Goal: Task Accomplishment & Management: Manage account settings

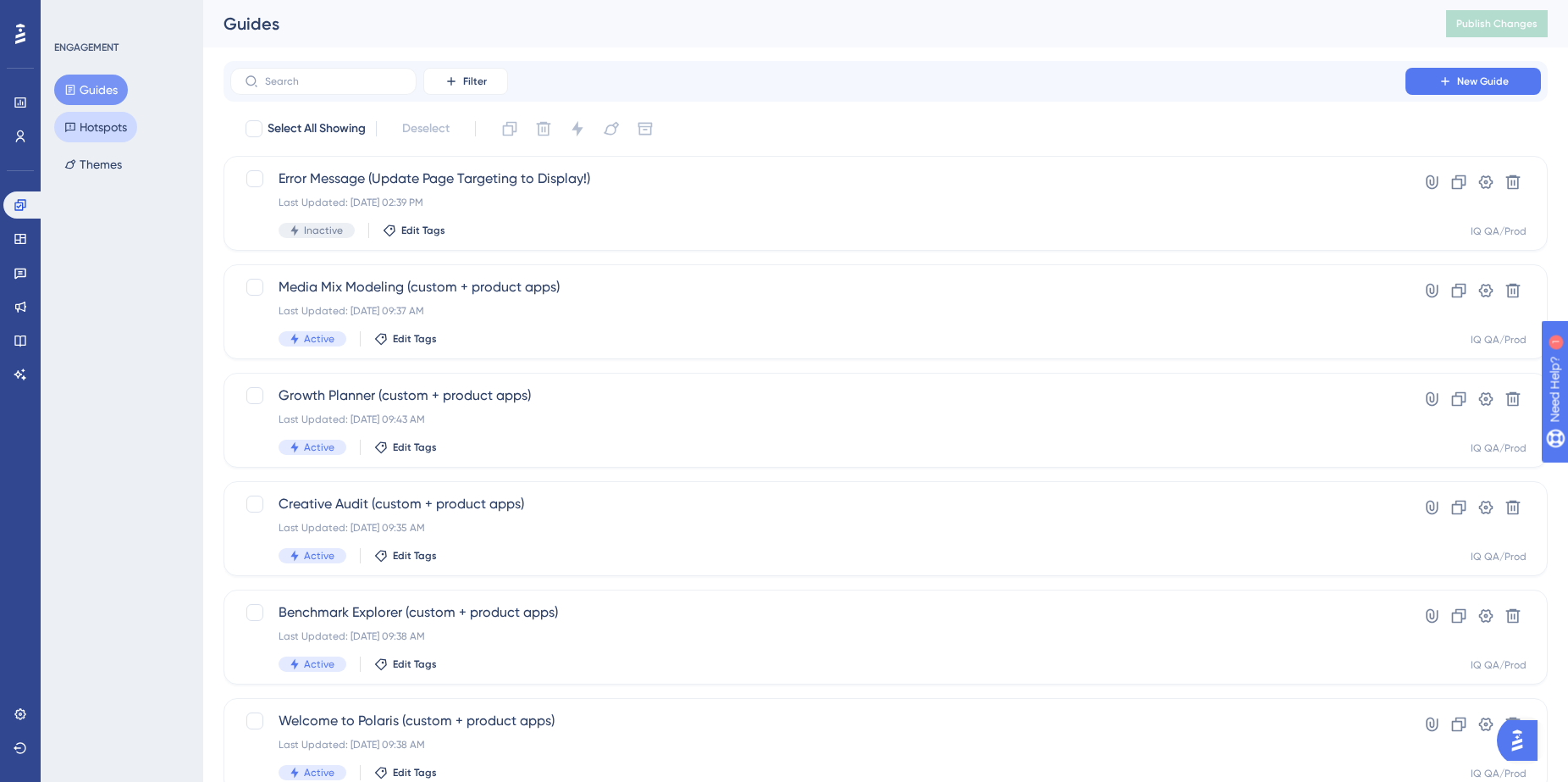
click at [119, 129] on button "Hotspots" at bounding box center [95, 127] width 83 height 31
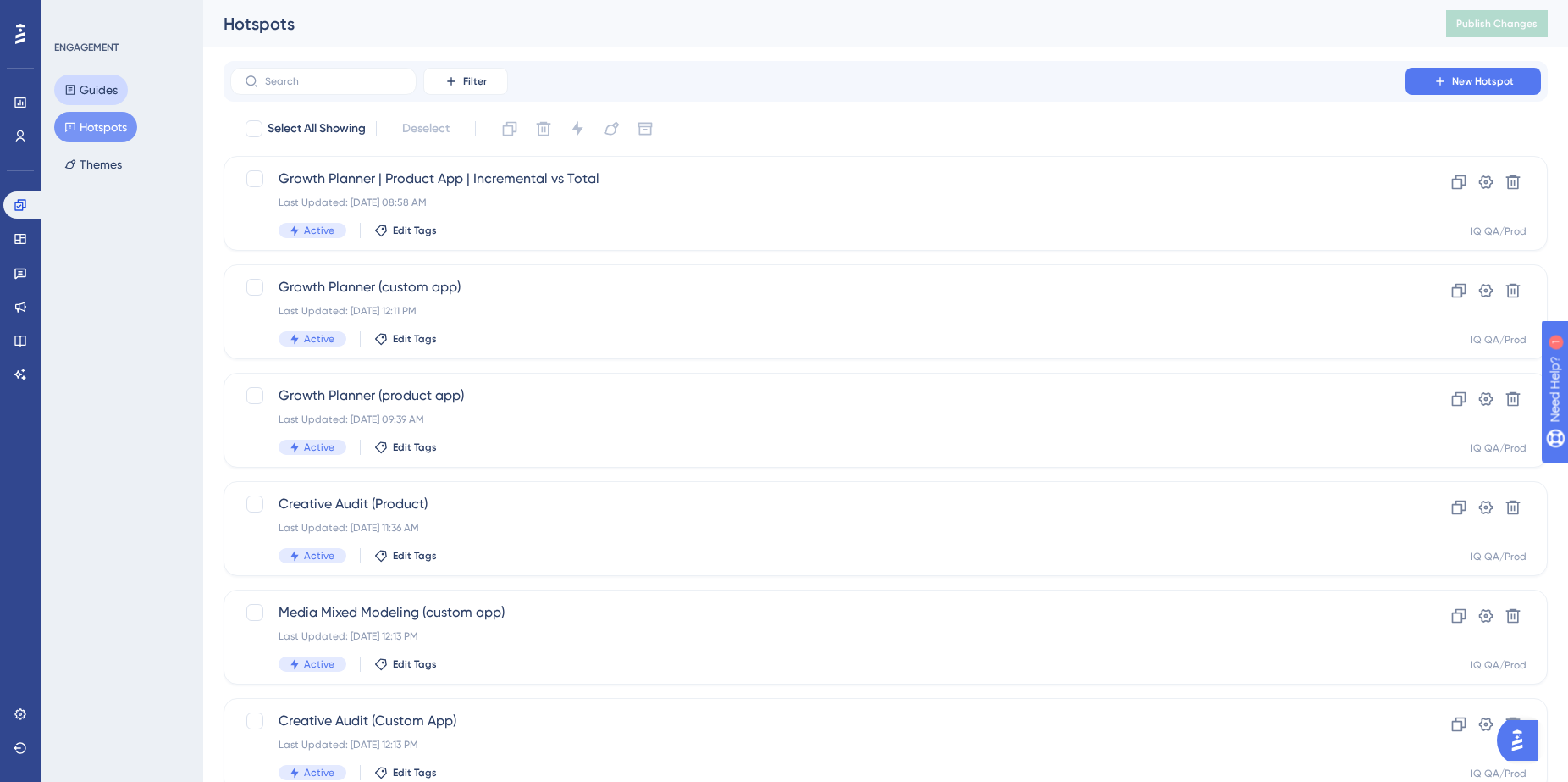
click at [95, 88] on button "Guides" at bounding box center [91, 90] width 74 height 31
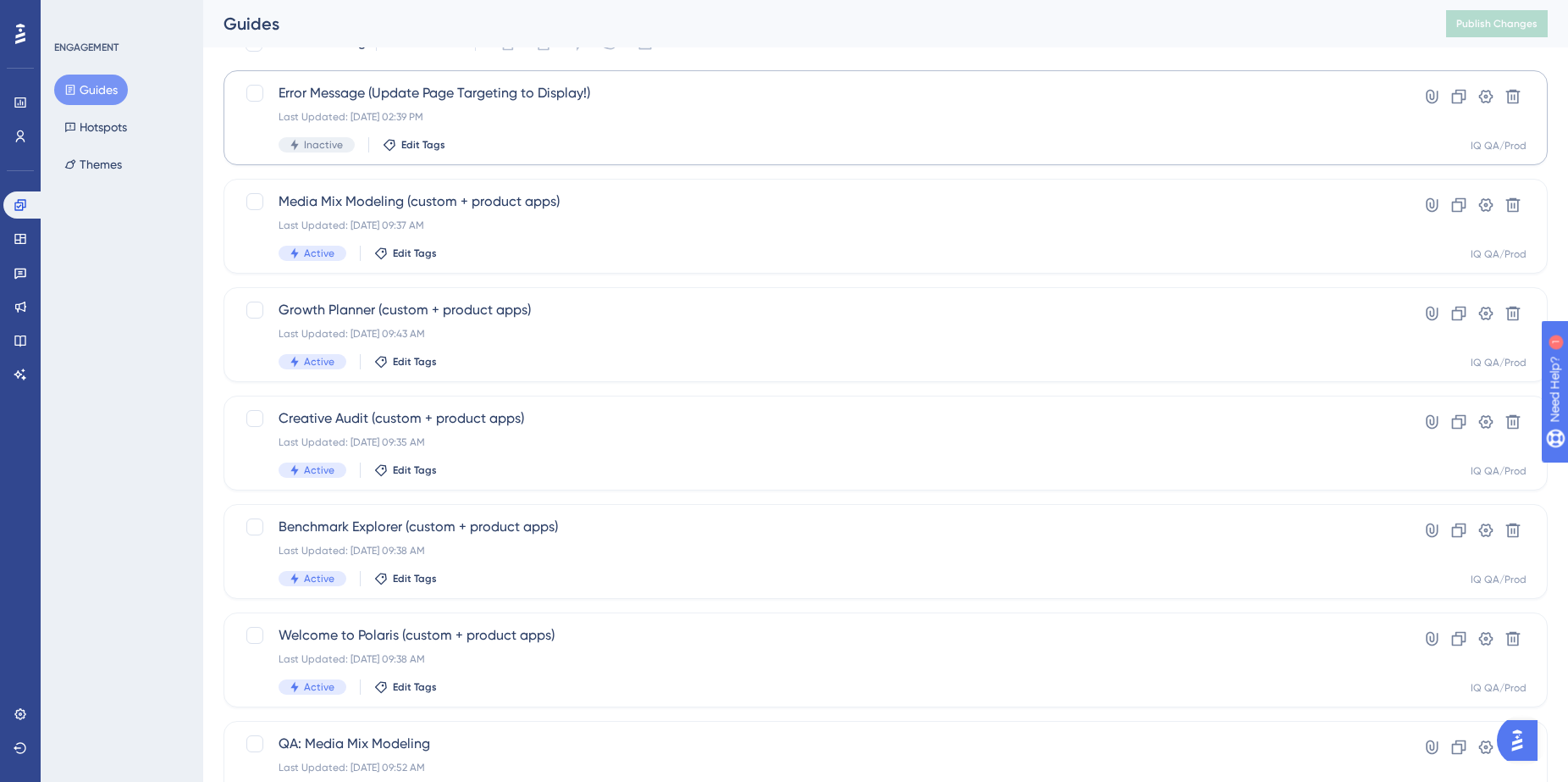
scroll to position [112, 0]
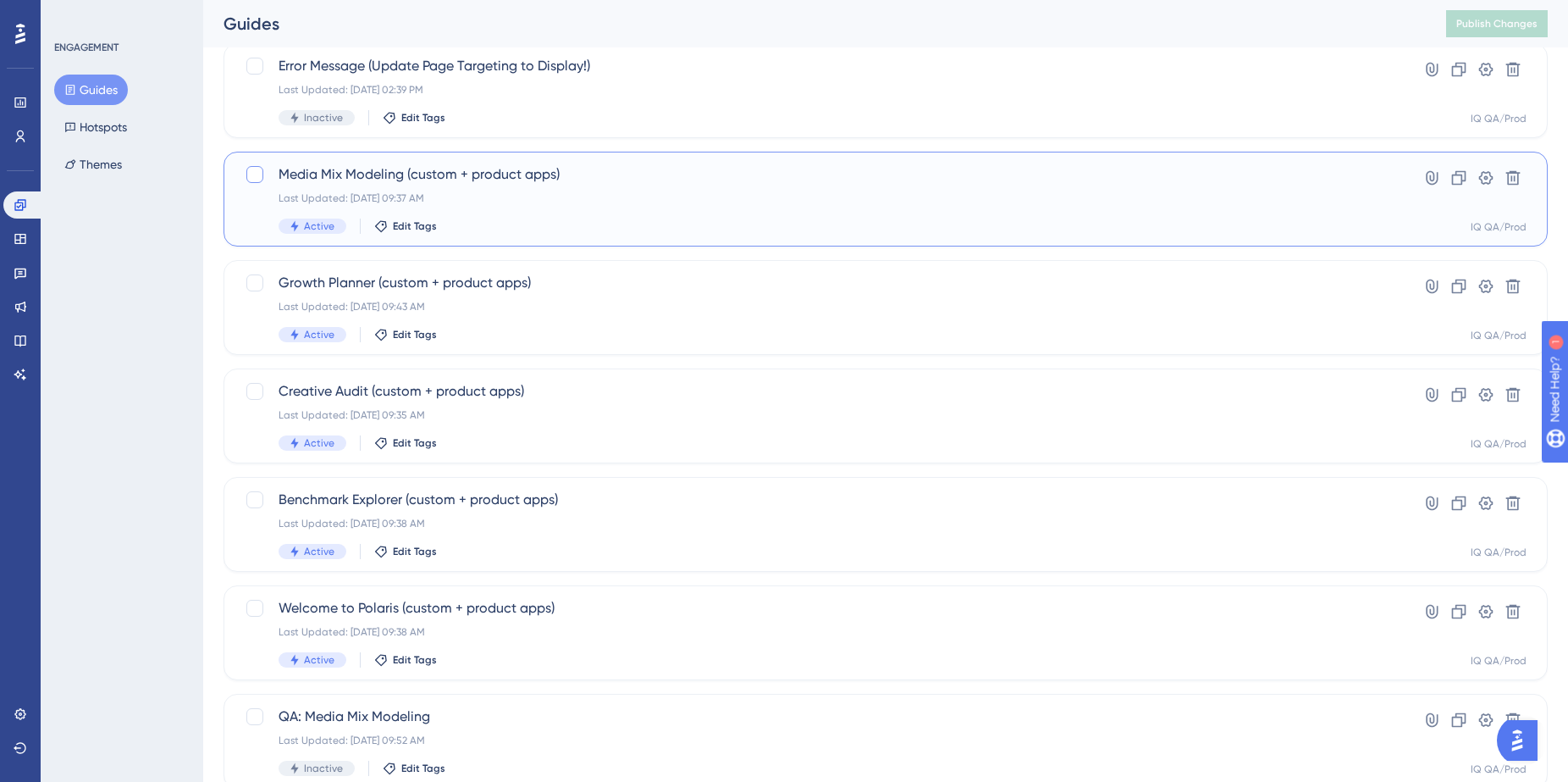
click at [256, 175] on div at bounding box center [255, 175] width 17 height 17
checkbox input "true"
click at [261, 281] on div at bounding box center [255, 283] width 17 height 17
checkbox input "true"
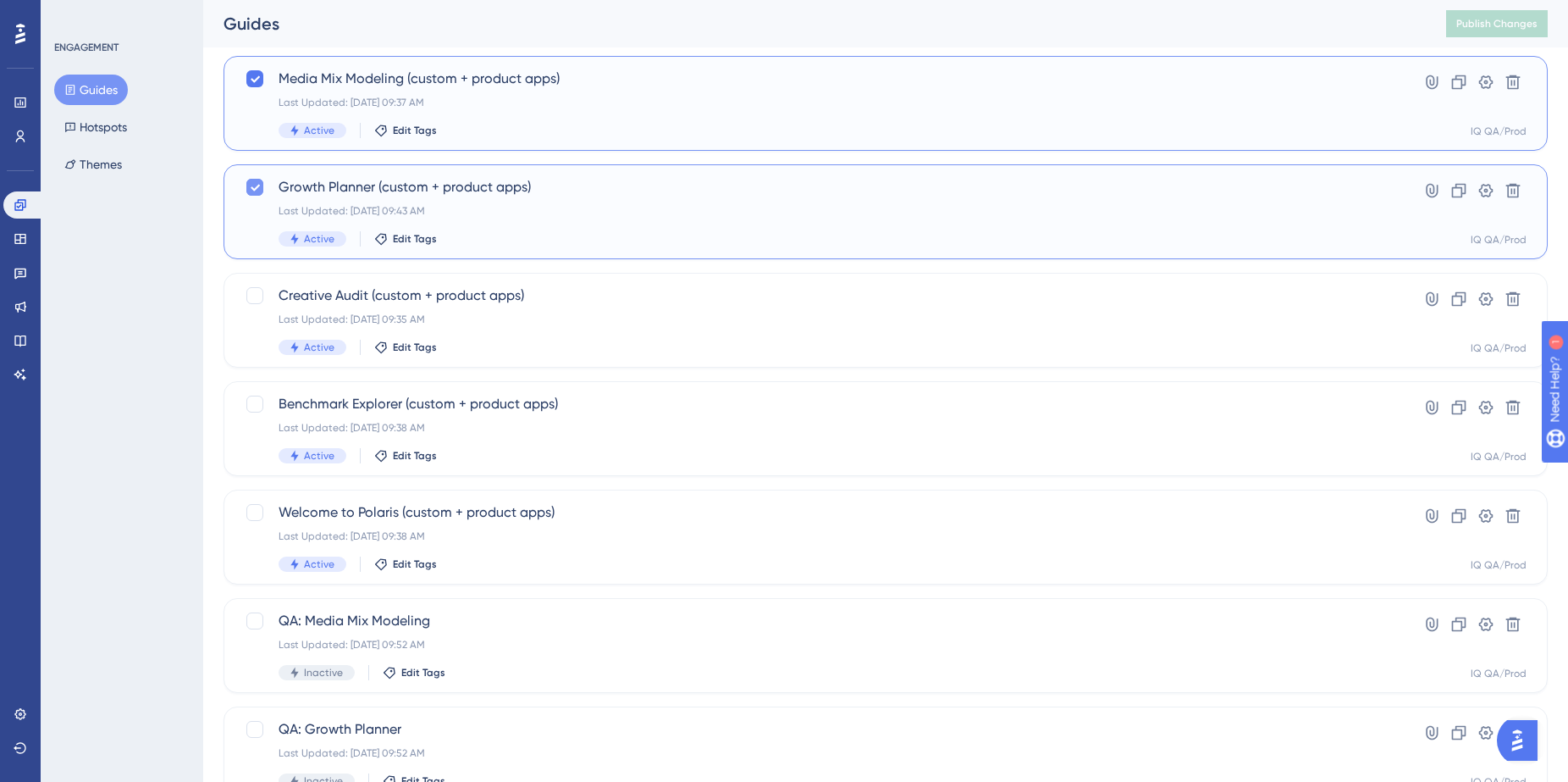
scroll to position [210, 0]
click at [255, 291] on div at bounding box center [255, 295] width 17 height 17
checkbox input "true"
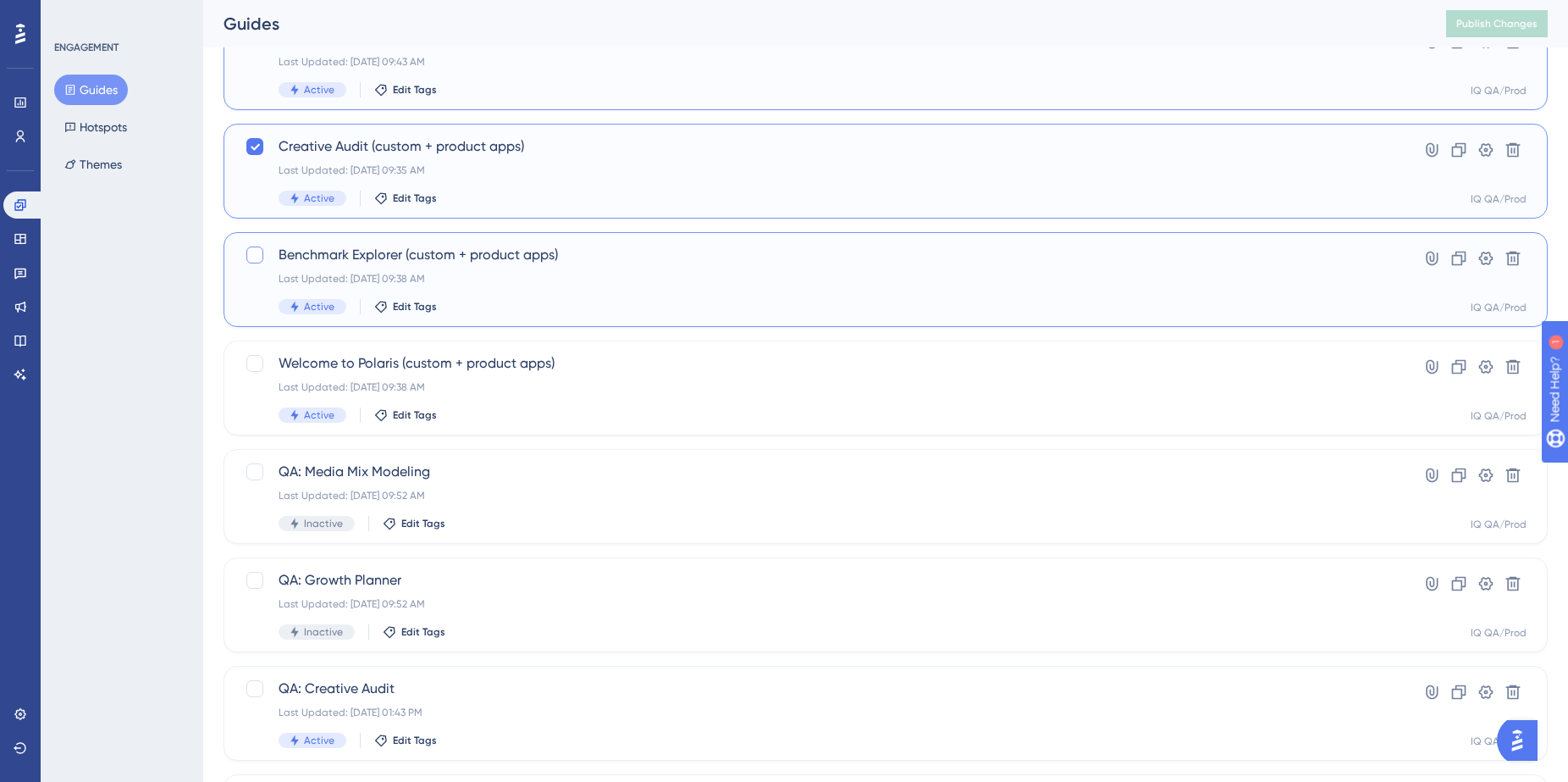
click at [257, 253] on div at bounding box center [255, 255] width 17 height 17
checkbox input "true"
click at [254, 365] on div at bounding box center [255, 364] width 17 height 17
click at [254, 365] on icon at bounding box center [255, 365] width 9 height 7
checkbox input "false"
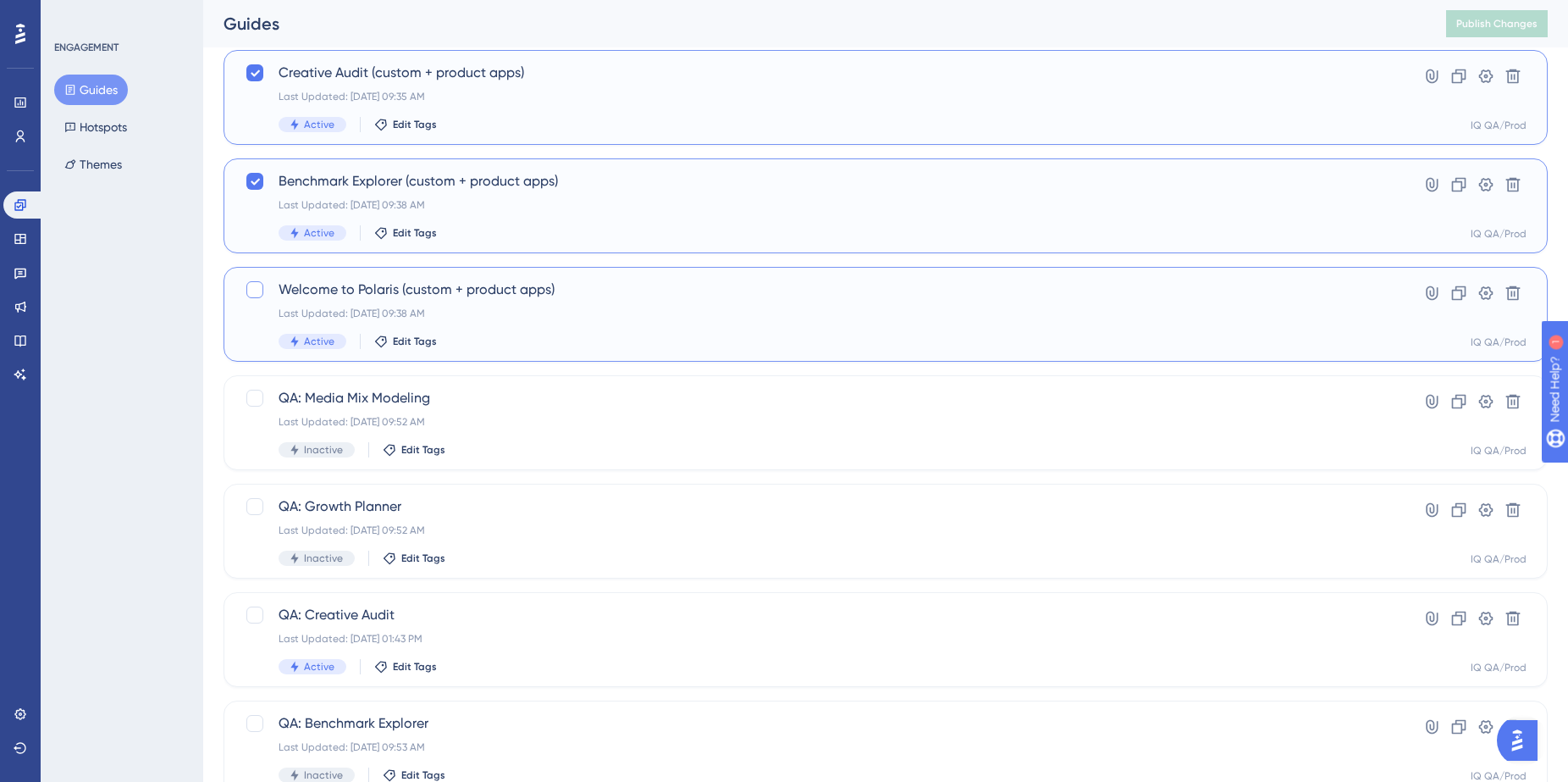
scroll to position [532, 0]
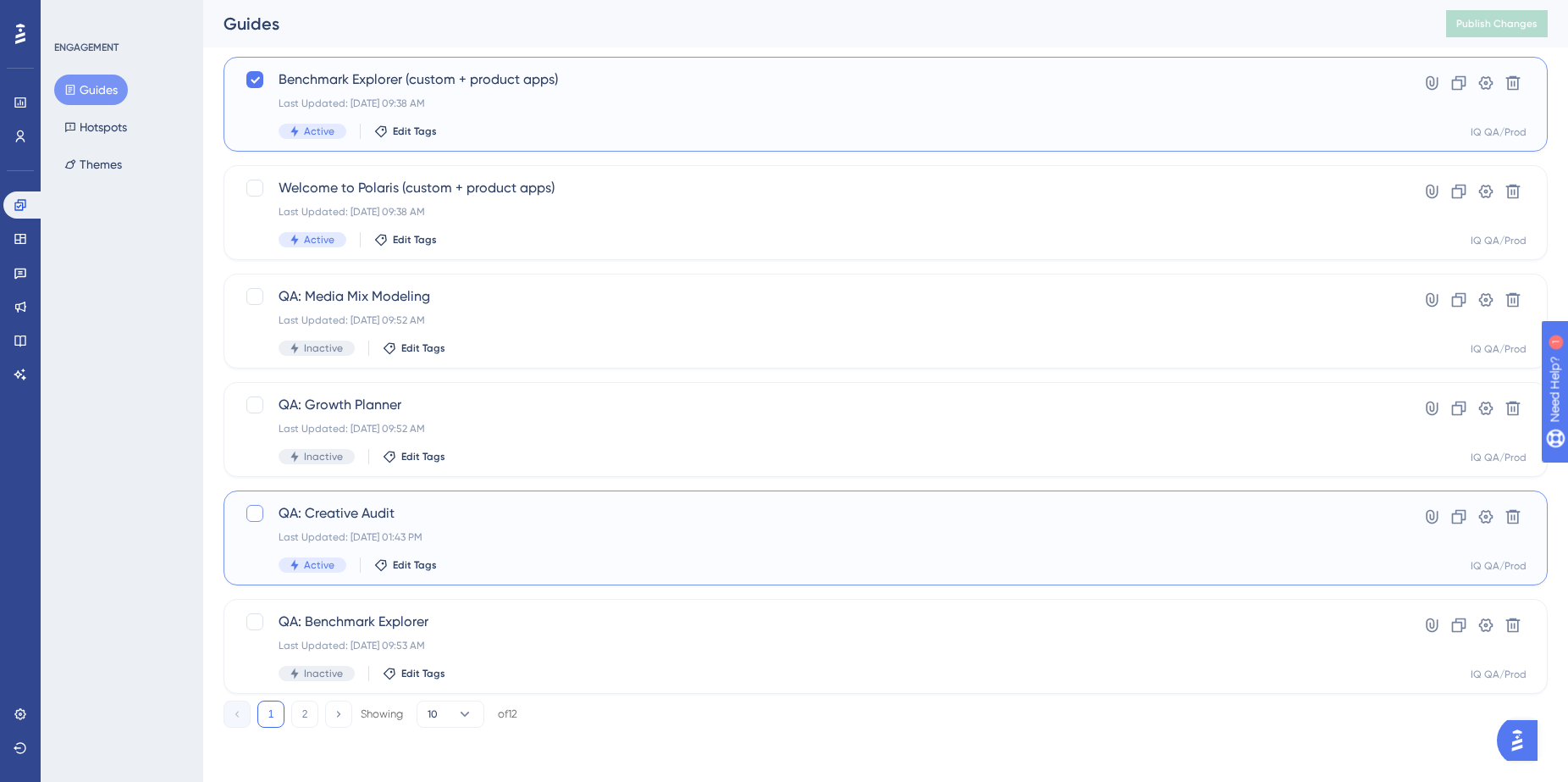
click at [255, 515] on div at bounding box center [255, 514] width 17 height 17
checkbox input "true"
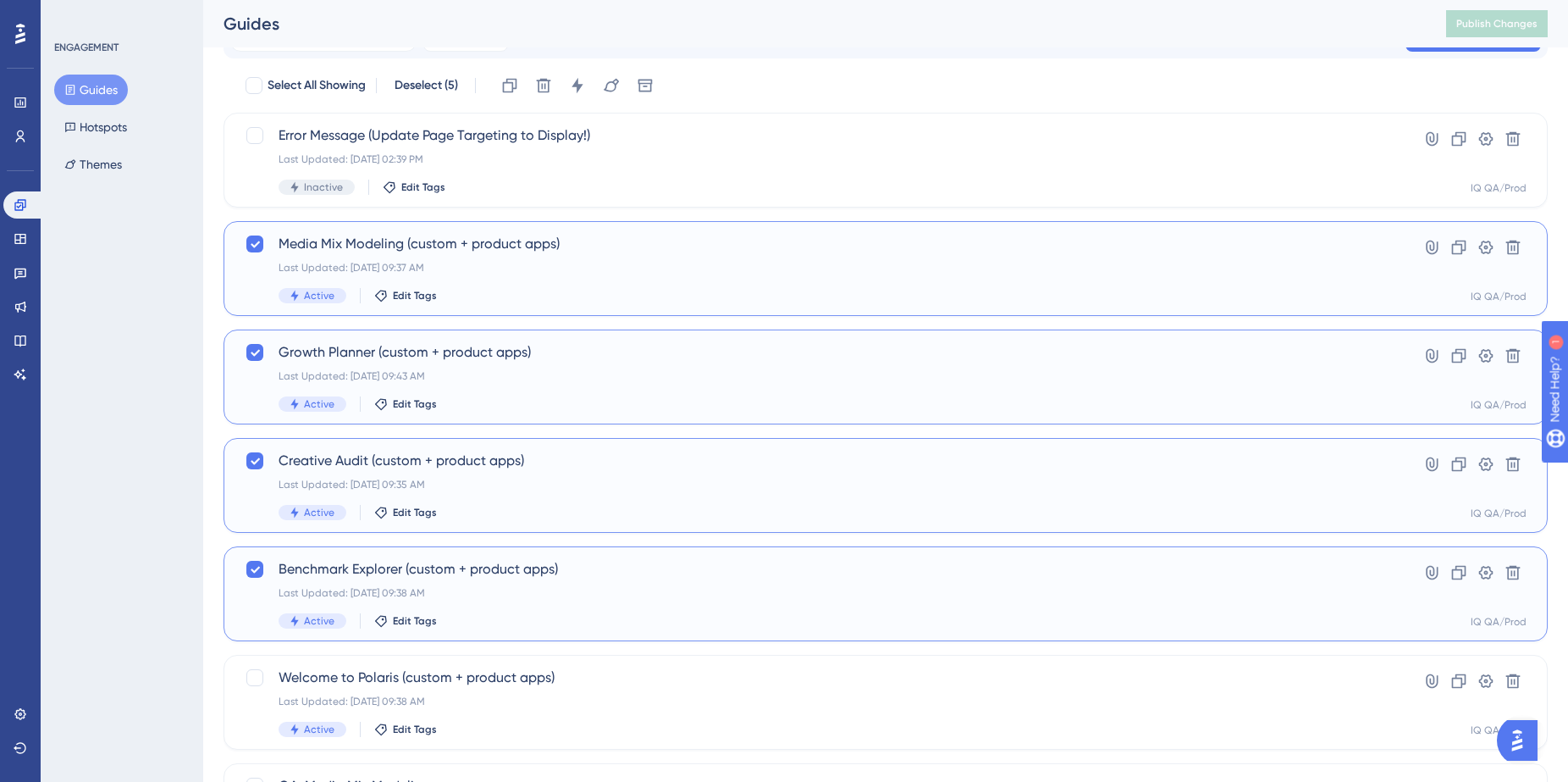
scroll to position [0, 0]
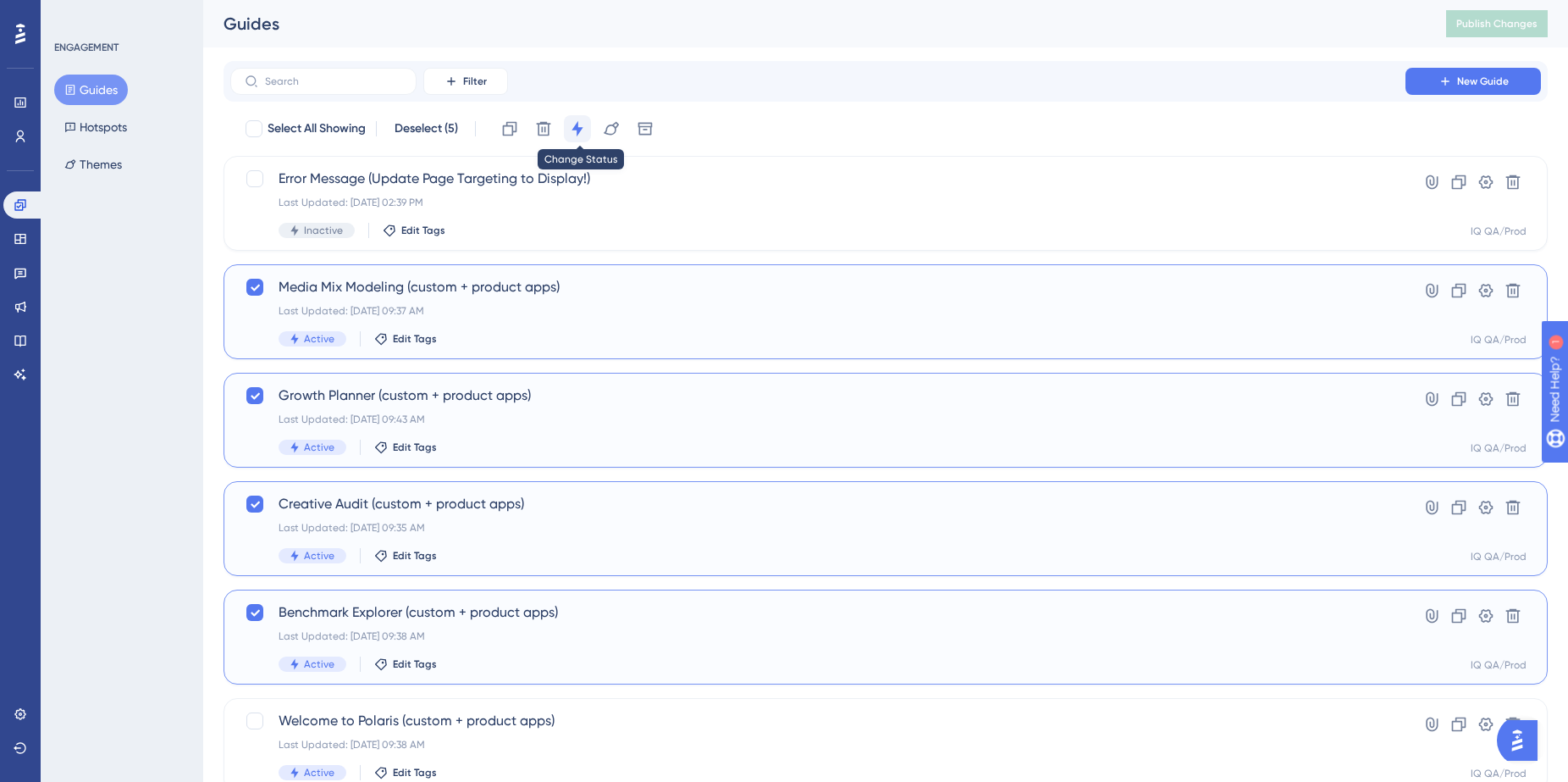
click at [583, 128] on icon at bounding box center [577, 129] width 11 height 15
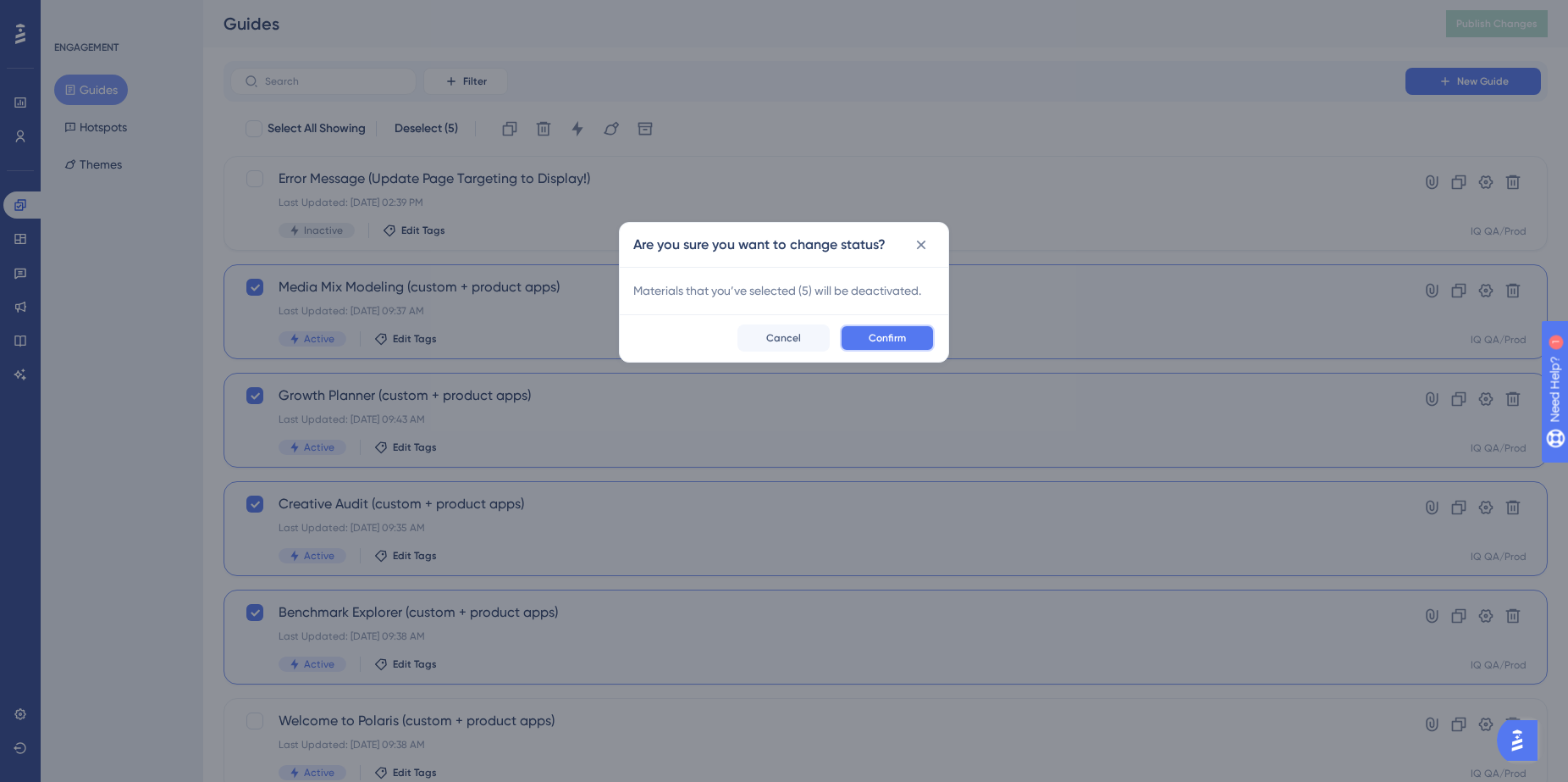
click at [892, 336] on span "Confirm" at bounding box center [887, 338] width 37 height 14
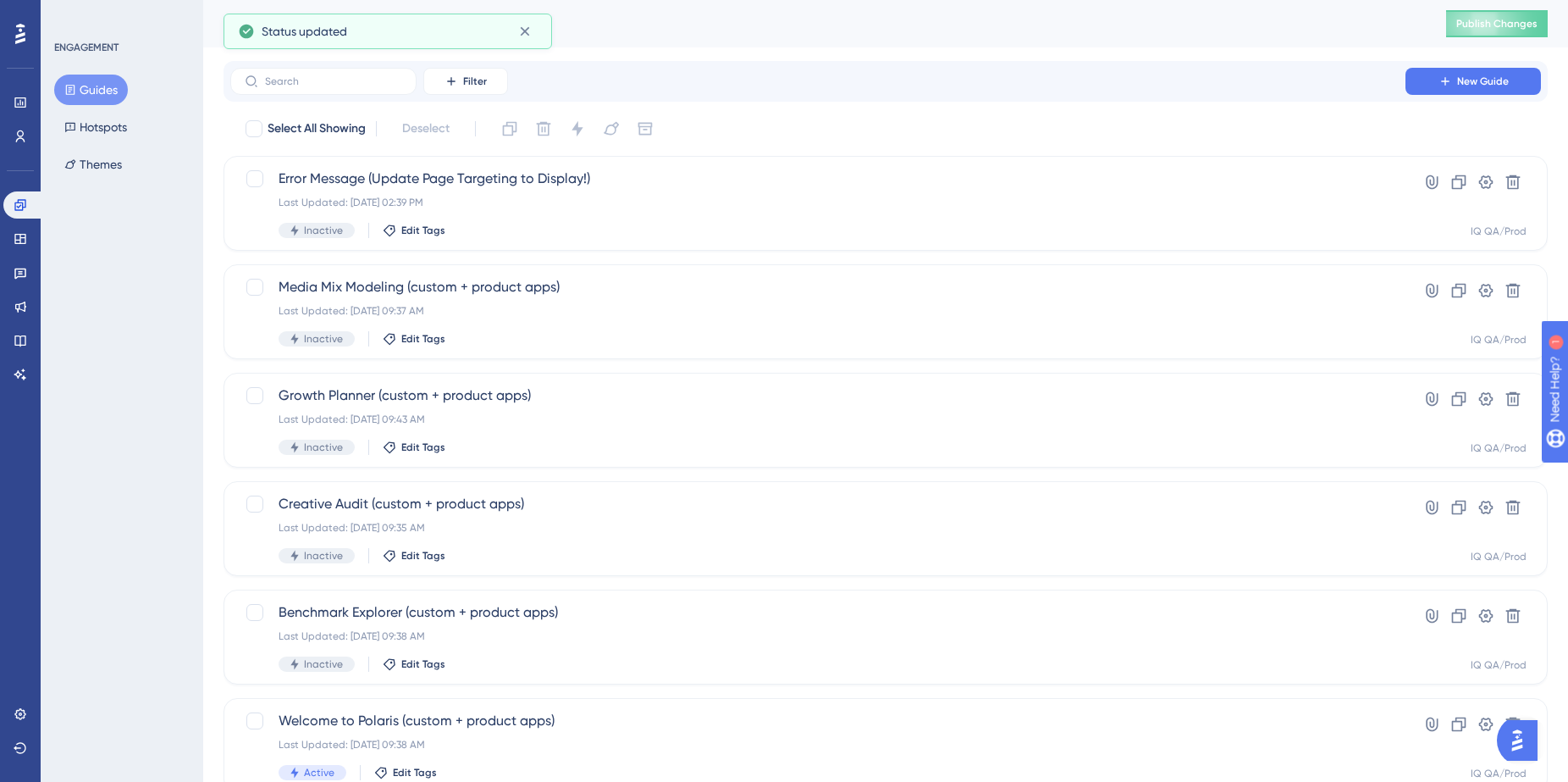
click at [836, 110] on div "Filter New Guide Select All Showing Deselect Error Message (Update Page Targeti…" at bounding box center [886, 661] width 1324 height 1199
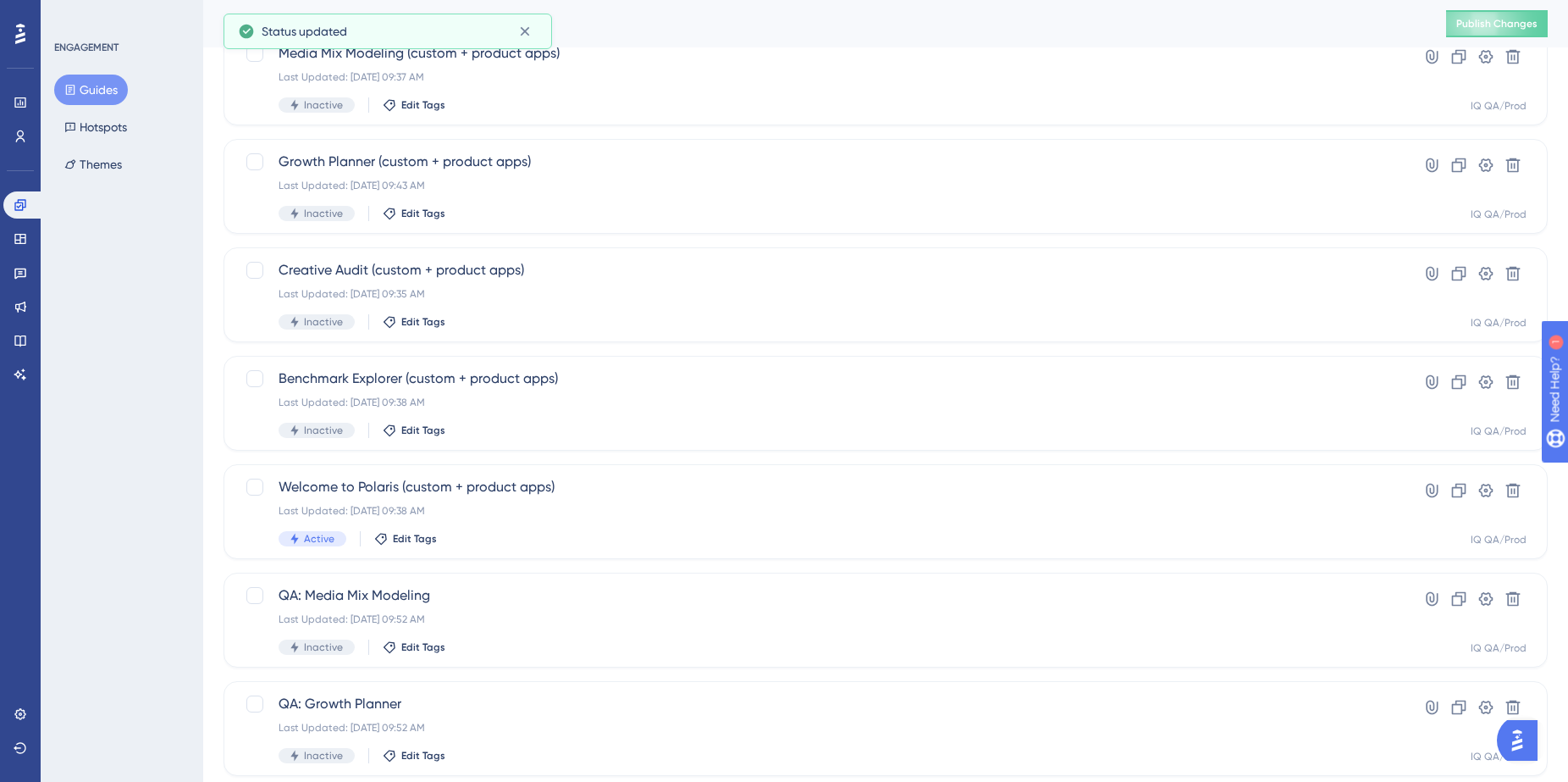
scroll to position [532, 0]
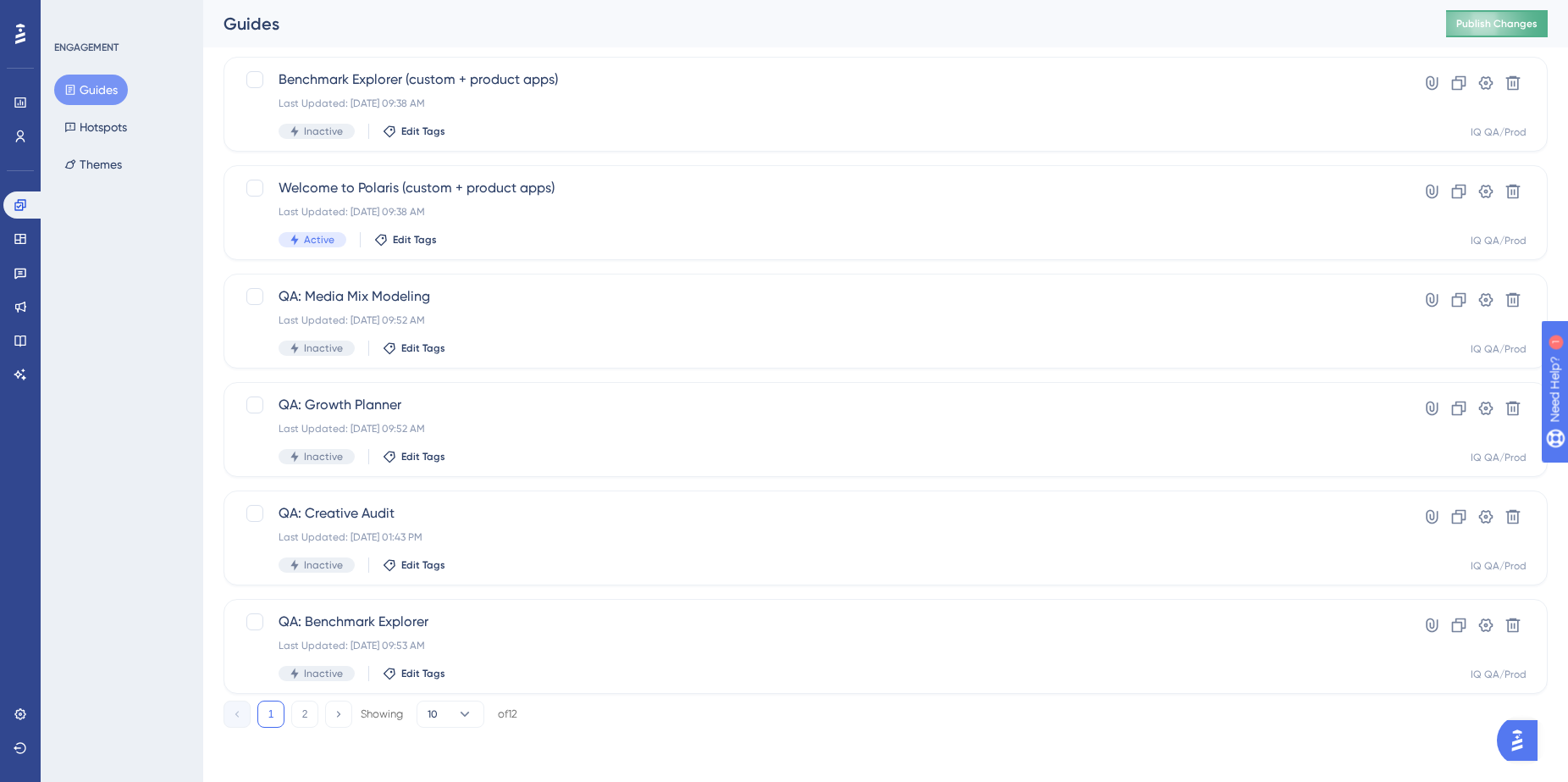
click at [1513, 24] on span "Publish Changes" at bounding box center [1496, 24] width 81 height 14
